Goal: Find specific page/section: Find specific page/section

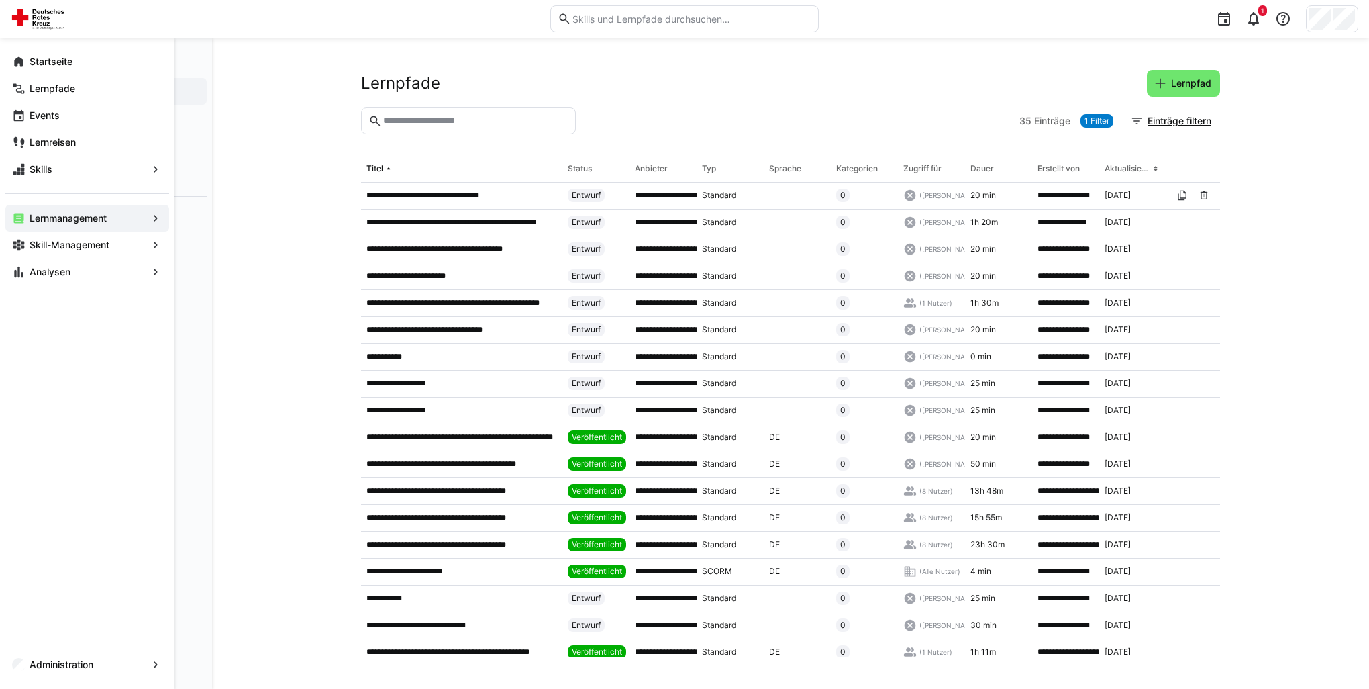
click at [14, 273] on eds-icon at bounding box center [18, 271] width 13 height 13
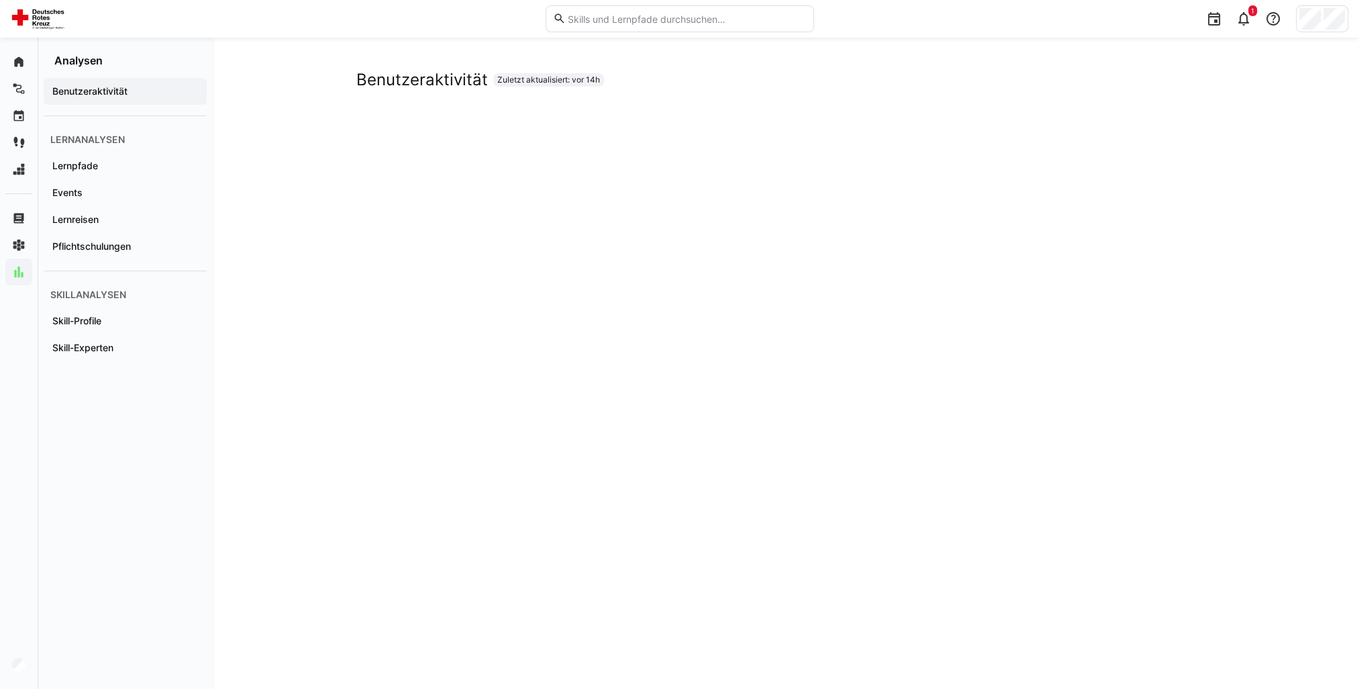
click at [0, 0] on app-navigation-label "Pflichtschulungen" at bounding box center [0, 0] width 0 height 0
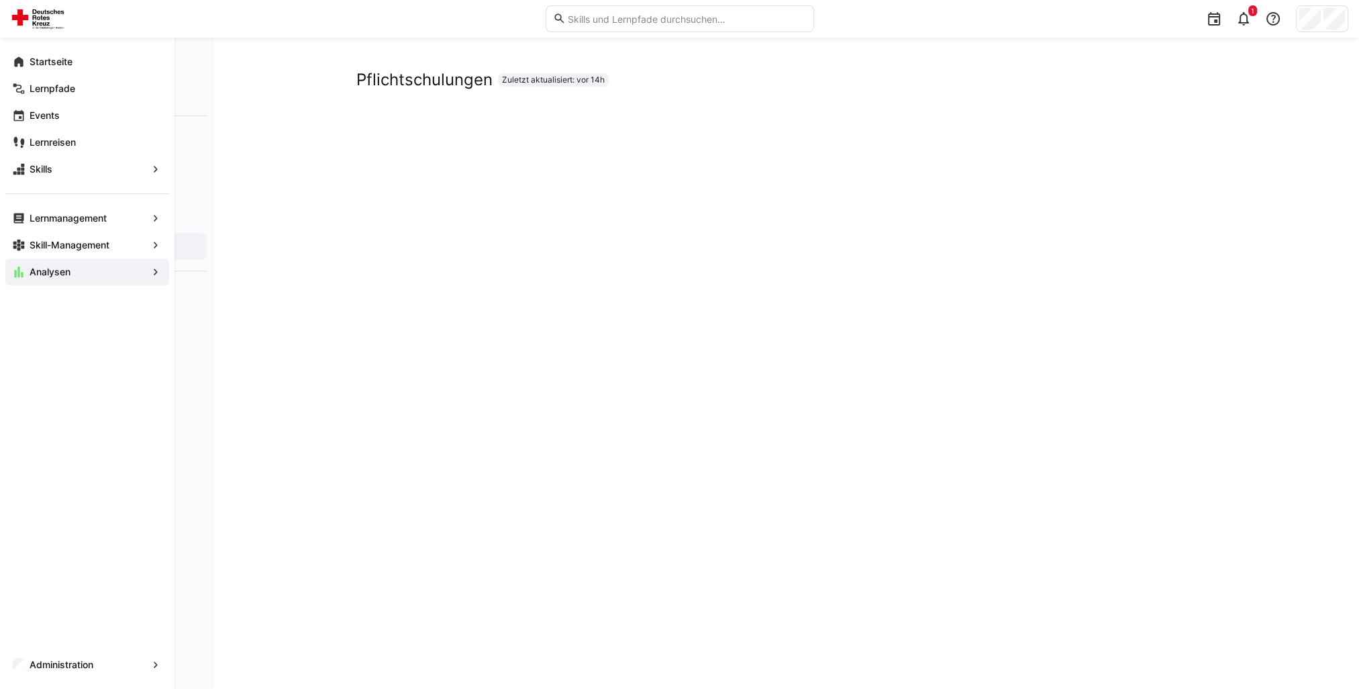
click at [126, 656] on div "Administration" at bounding box center [87, 664] width 164 height 27
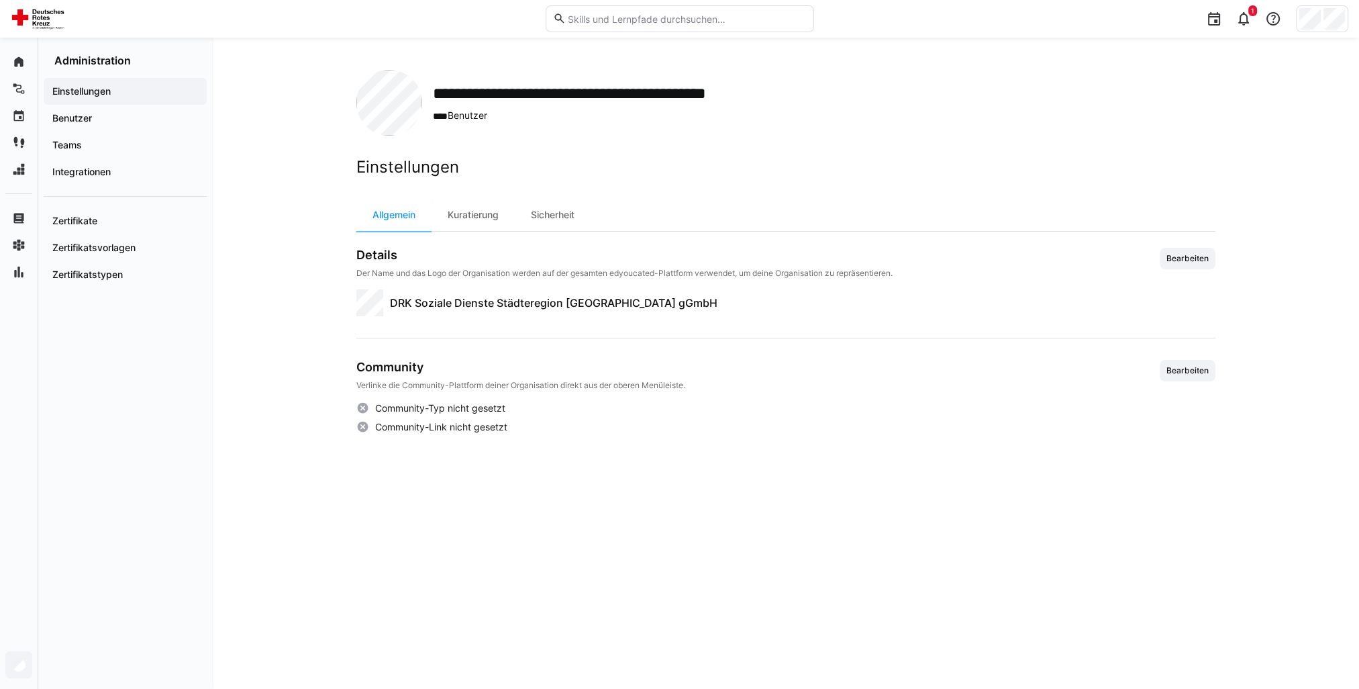
click at [117, 126] on div "Benutzer" at bounding box center [125, 118] width 163 height 27
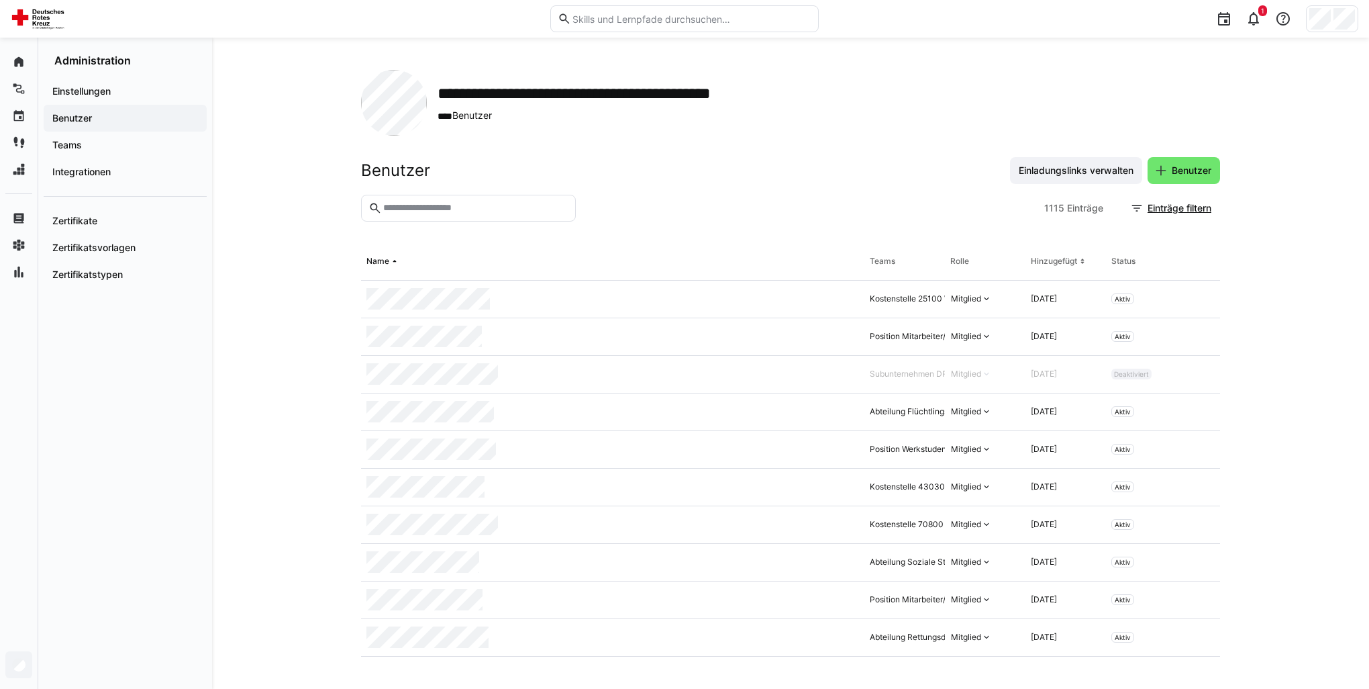
click at [425, 212] on input "text" at bounding box center [475, 208] width 187 height 12
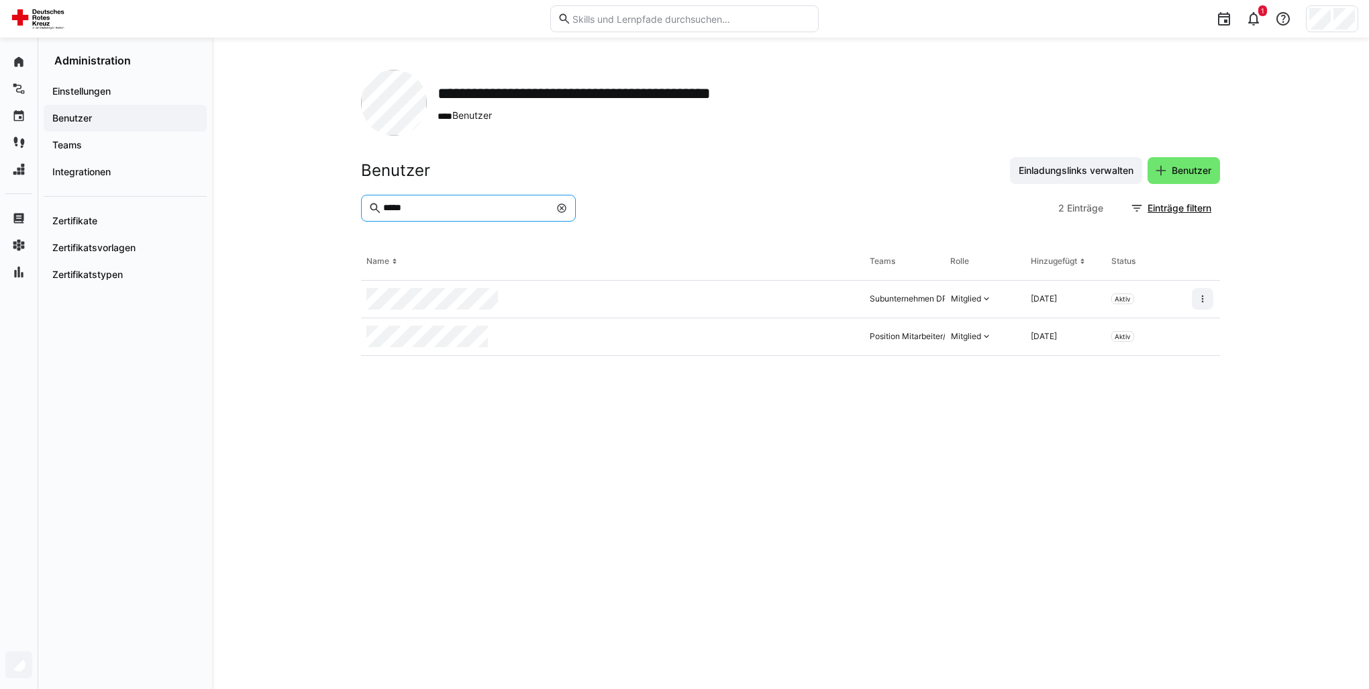
type input "*****"
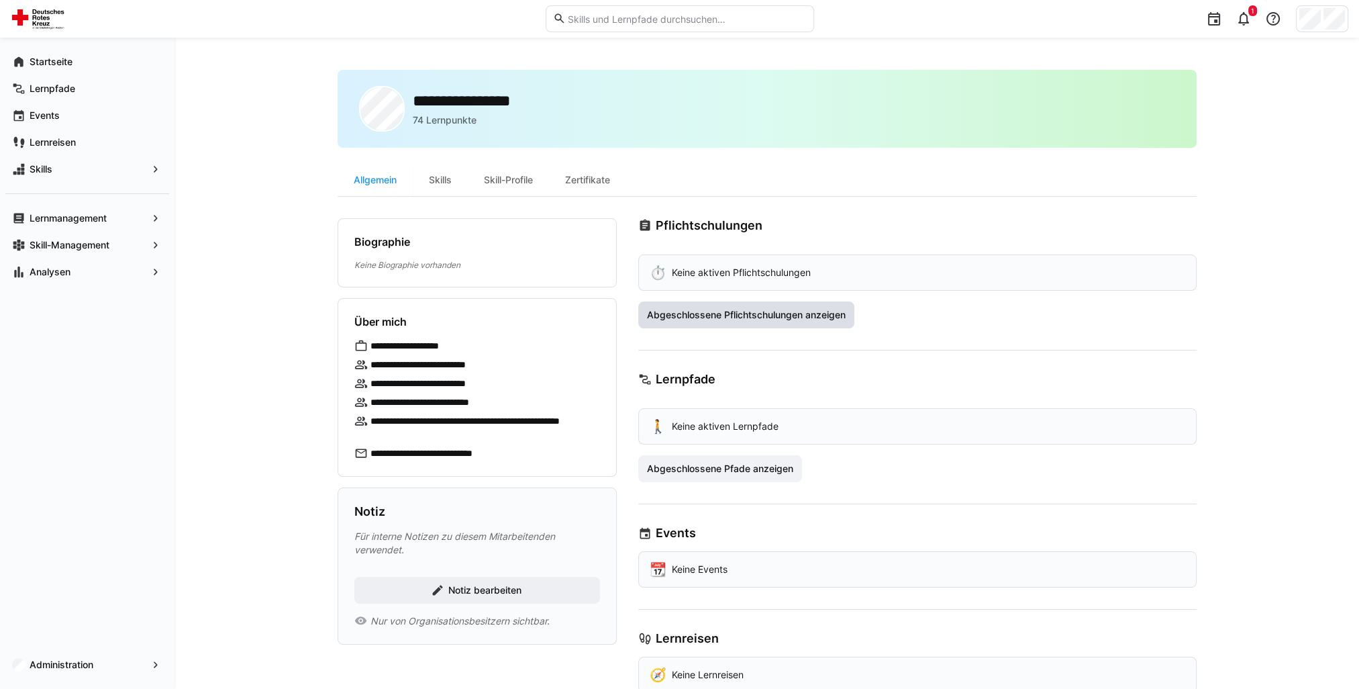
click at [822, 318] on span "Abgeschlossene Pflichtschulungen anzeigen" at bounding box center [746, 314] width 203 height 13
